Goal: Transaction & Acquisition: Subscribe to service/newsletter

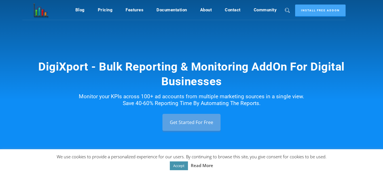
click at [174, 166] on link "Accept" at bounding box center [179, 166] width 18 height 9
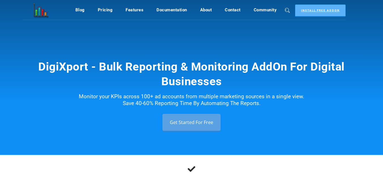
click at [315, 9] on link "Install Free Addon" at bounding box center [320, 11] width 51 height 12
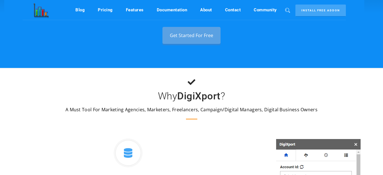
scroll to position [85, 0]
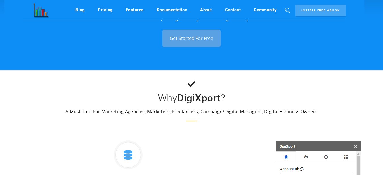
click at [205, 44] on link "Get Started For Free" at bounding box center [192, 38] width 58 height 17
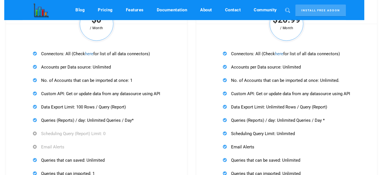
scroll to position [1674, 0]
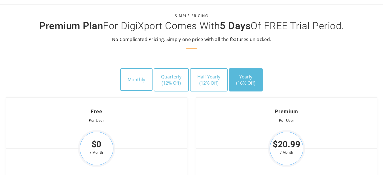
click at [116, 79] on div "Monthly Quarterly (12% Off) Half-Yearly (12% Off) Yearly (16% Off)" at bounding box center [191, 83] width 383 height 30
click at [147, 80] on button "Monthly" at bounding box center [136, 79] width 32 height 23
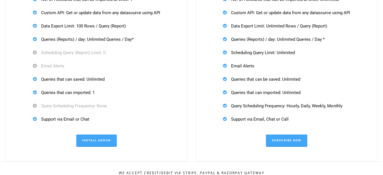
scroll to position [1872, 0]
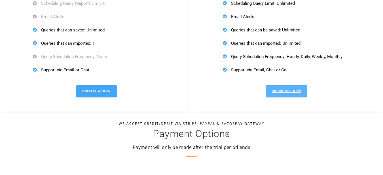
click at [285, 91] on link "Subscribe Now" at bounding box center [286, 91] width 41 height 12
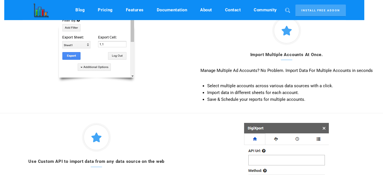
scroll to position [596, 0]
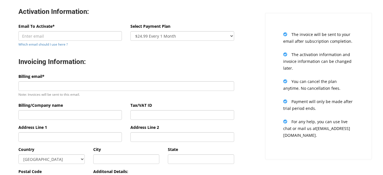
scroll to position [28, 0]
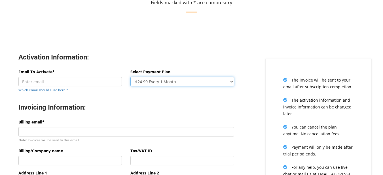
click at [226, 78] on select "$24.99 Every 1 Month $65.97 Every 3 Month ($21.99 / Month) $131.95 Every 6 Mont…" at bounding box center [183, 82] width 104 height 10
